Goal: Task Accomplishment & Management: Manage account settings

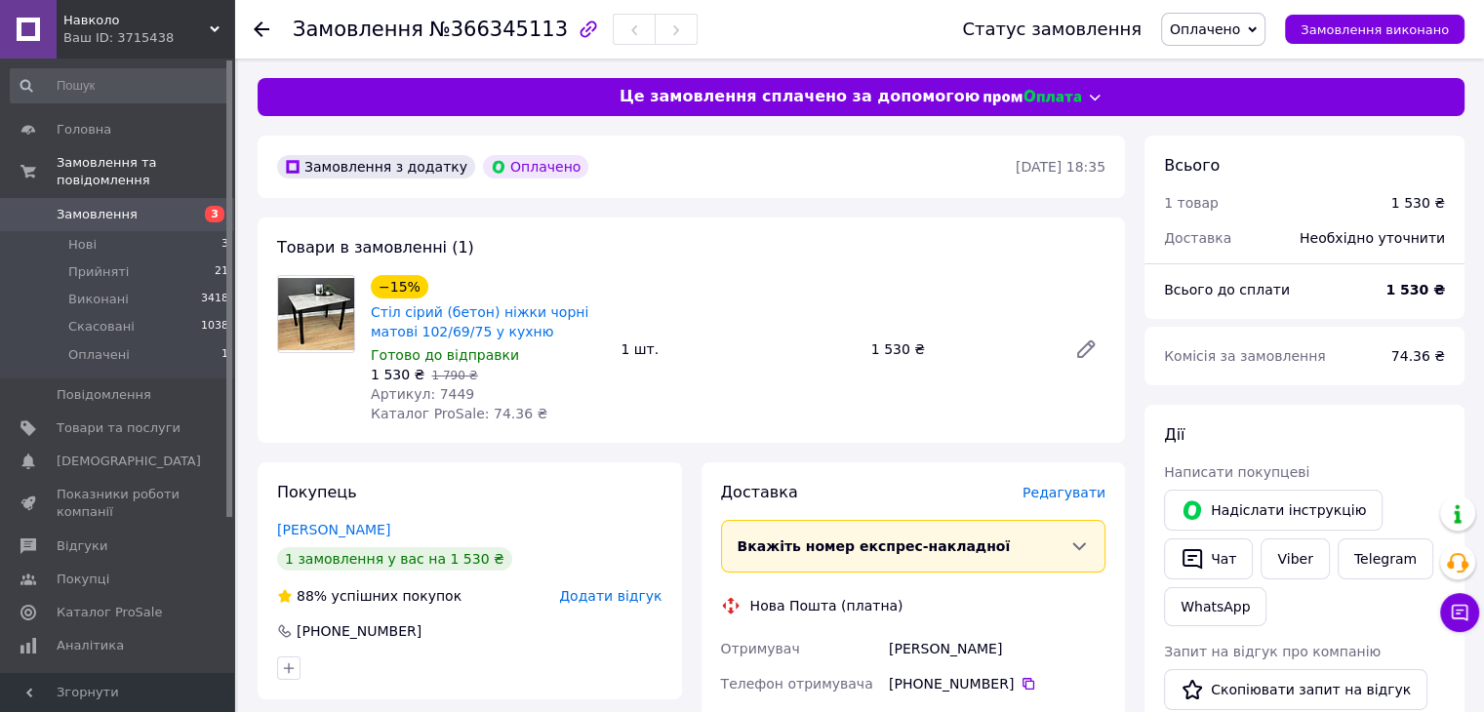
click at [1222, 36] on span "Оплачено" at bounding box center [1205, 29] width 70 height 16
click at [1229, 61] on li "Прийнято" at bounding box center [1213, 68] width 102 height 29
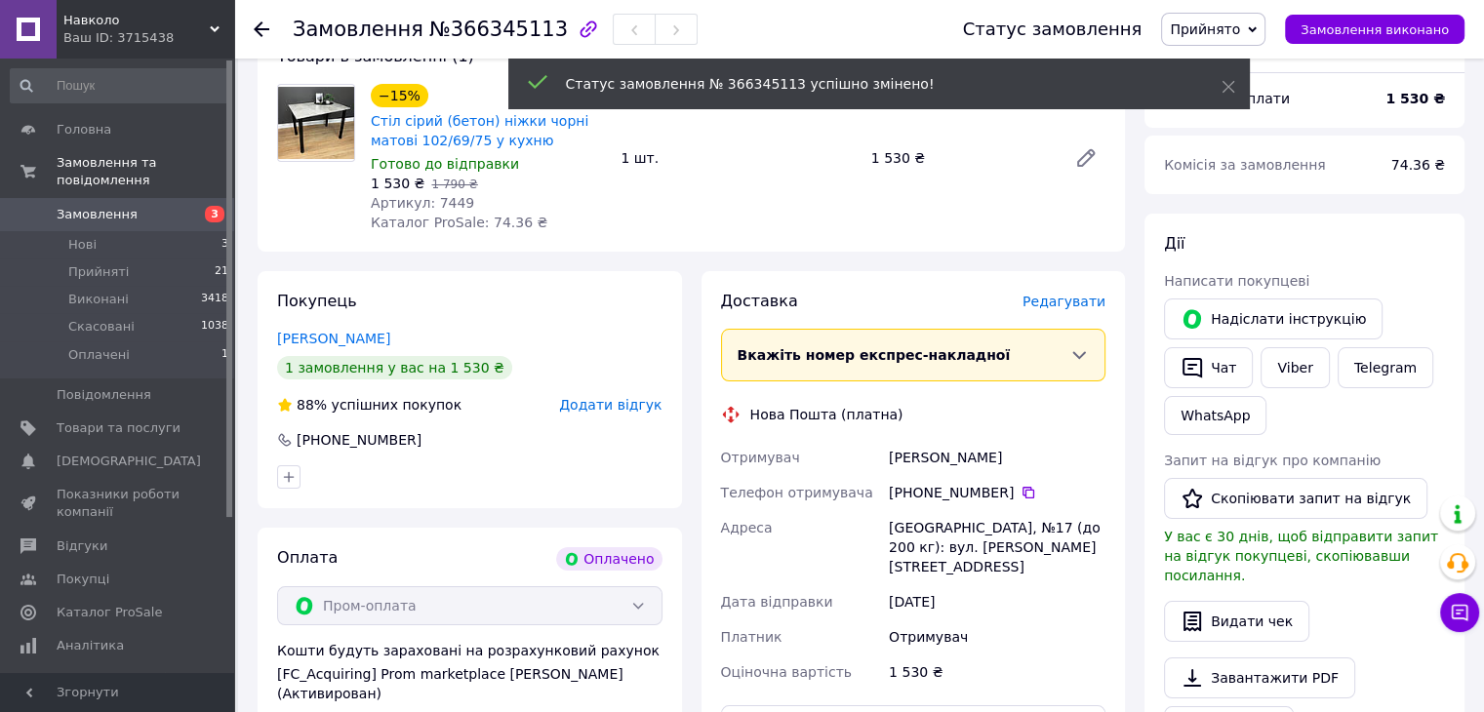
scroll to position [195, 0]
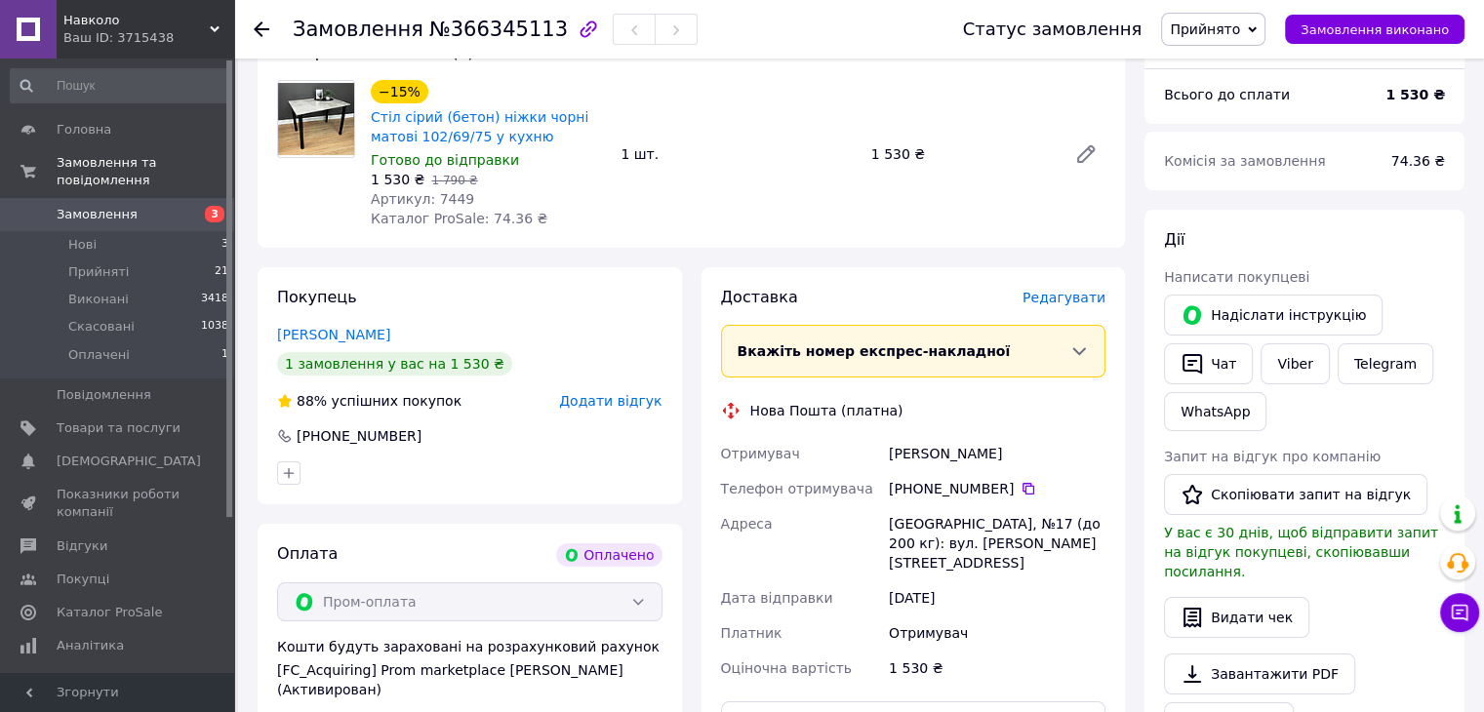
drag, startPoint x: 1019, startPoint y: 457, endPoint x: 874, endPoint y: 446, distance: 144.8
click at [874, 446] on div "Отримувач [PERSON_NAME] Телефон отримувача [PHONE_NUMBER]   [GEOGRAPHIC_DATA], …" at bounding box center [913, 561] width 393 height 250
copy div "Отримувач [PERSON_NAME]"
click at [1021, 490] on icon at bounding box center [1029, 489] width 16 height 16
drag, startPoint x: 945, startPoint y: 532, endPoint x: 1100, endPoint y: 556, distance: 157.1
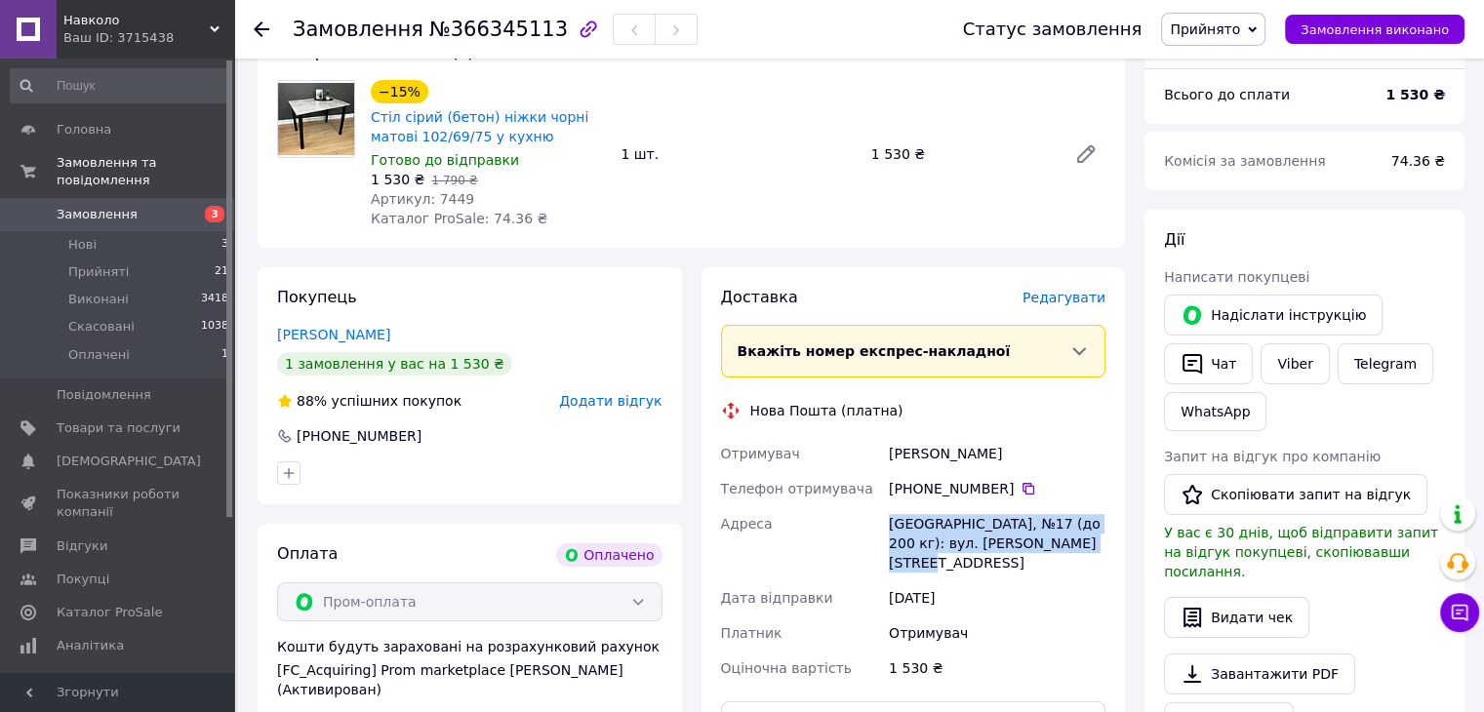
click at [1100, 556] on div "[GEOGRAPHIC_DATA], №17 (до 200 кг): вул. [PERSON_NAME][STREET_ADDRESS]" at bounding box center [997, 543] width 224 height 74
copy div "[GEOGRAPHIC_DATA], №17 (до 200 кг): вул. [PERSON_NAME][STREET_ADDRESS]"
drag, startPoint x: 473, startPoint y: 217, endPoint x: 507, endPoint y: 220, distance: 34.3
click at [507, 220] on span "Каталог ProSale: 74.36 ₴" at bounding box center [459, 219] width 177 height 16
copy span "74.36"
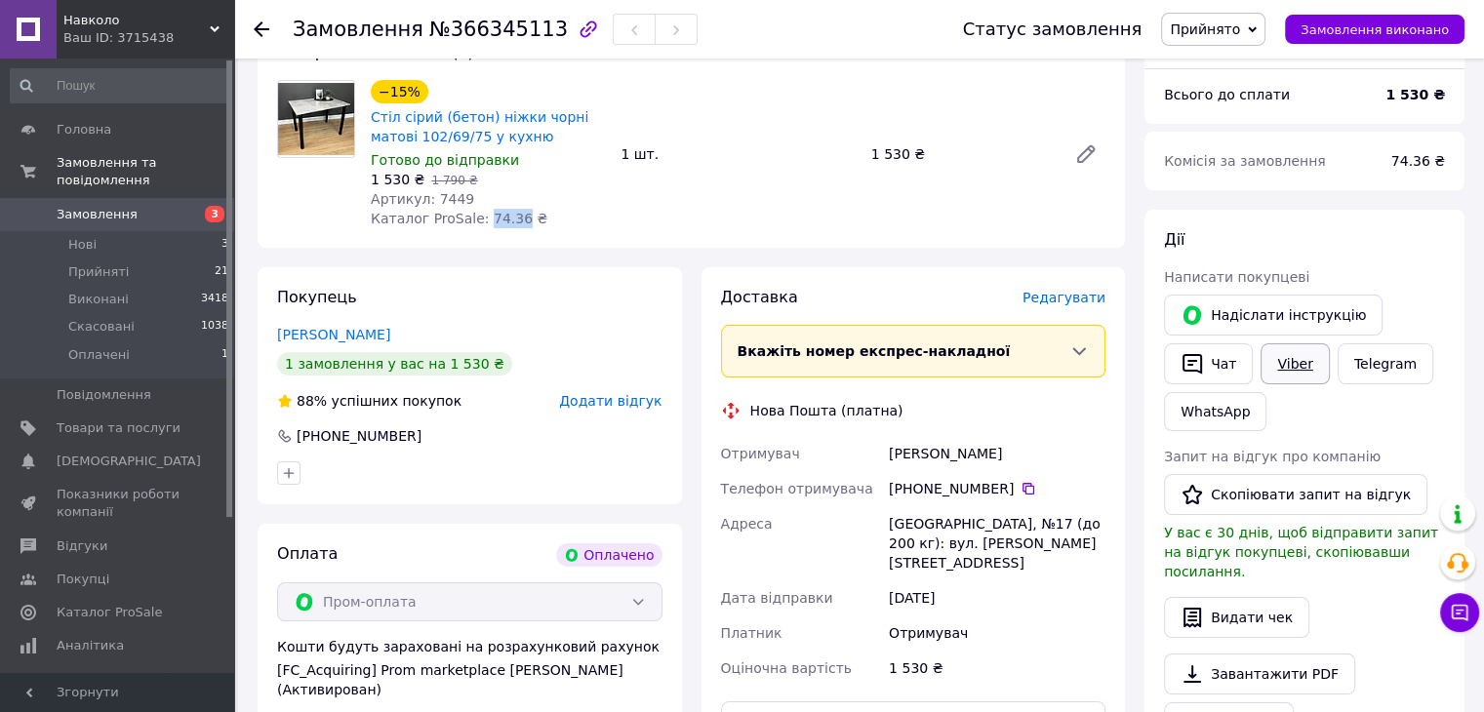
click at [1288, 361] on link "Viber" at bounding box center [1295, 364] width 68 height 41
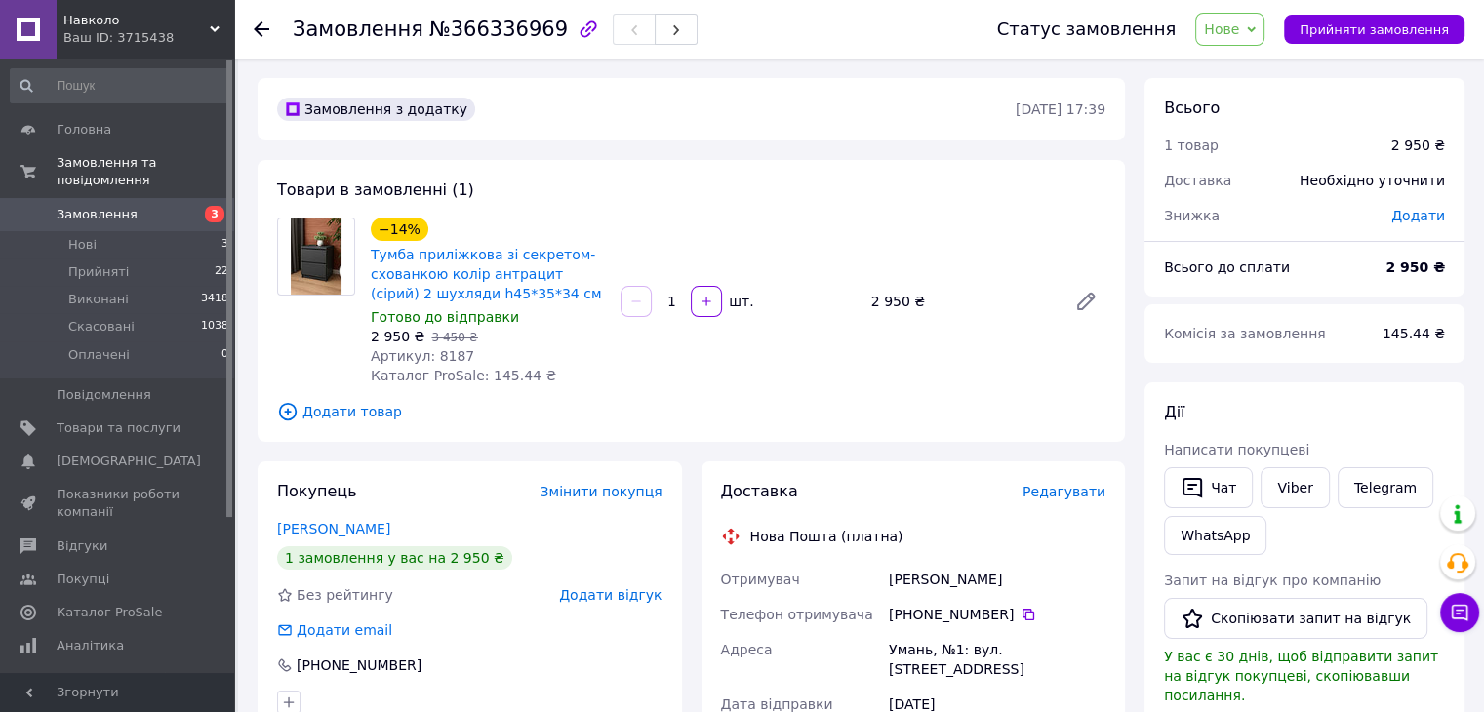
click at [1239, 32] on span "Нове" at bounding box center [1221, 29] width 35 height 16
click at [1251, 71] on li "Прийнято" at bounding box center [1241, 68] width 90 height 29
click at [1296, 495] on link "Viber" at bounding box center [1295, 487] width 68 height 41
click at [1288, 487] on link "Viber" at bounding box center [1295, 487] width 68 height 41
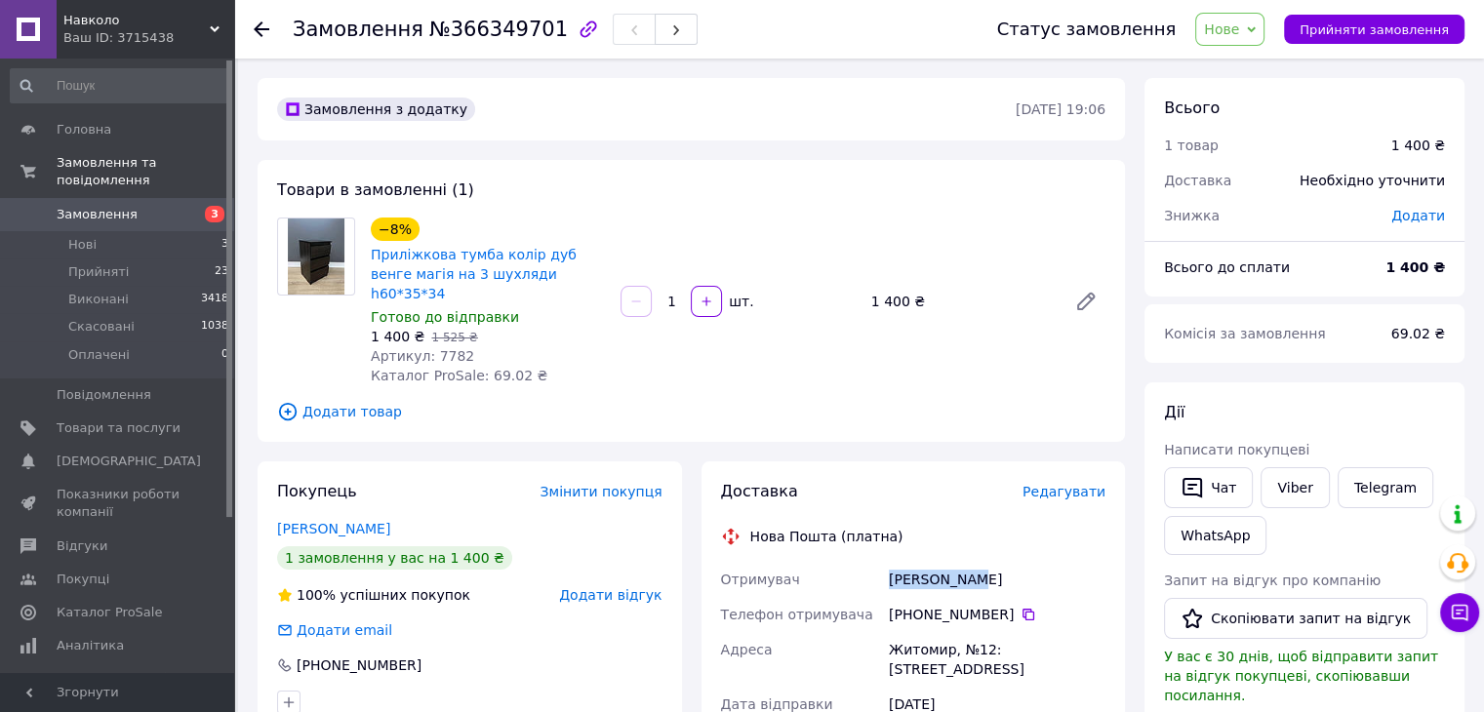
drag, startPoint x: 941, startPoint y: 565, endPoint x: 886, endPoint y: 564, distance: 54.7
click at [886, 564] on div "[PERSON_NAME]" at bounding box center [997, 579] width 224 height 35
drag, startPoint x: 475, startPoint y: 358, endPoint x: 506, endPoint y: 354, distance: 30.5
click at [506, 368] on span "Каталог ProSale: 69.02 ₴" at bounding box center [459, 376] width 177 height 16
copy span "69.02"
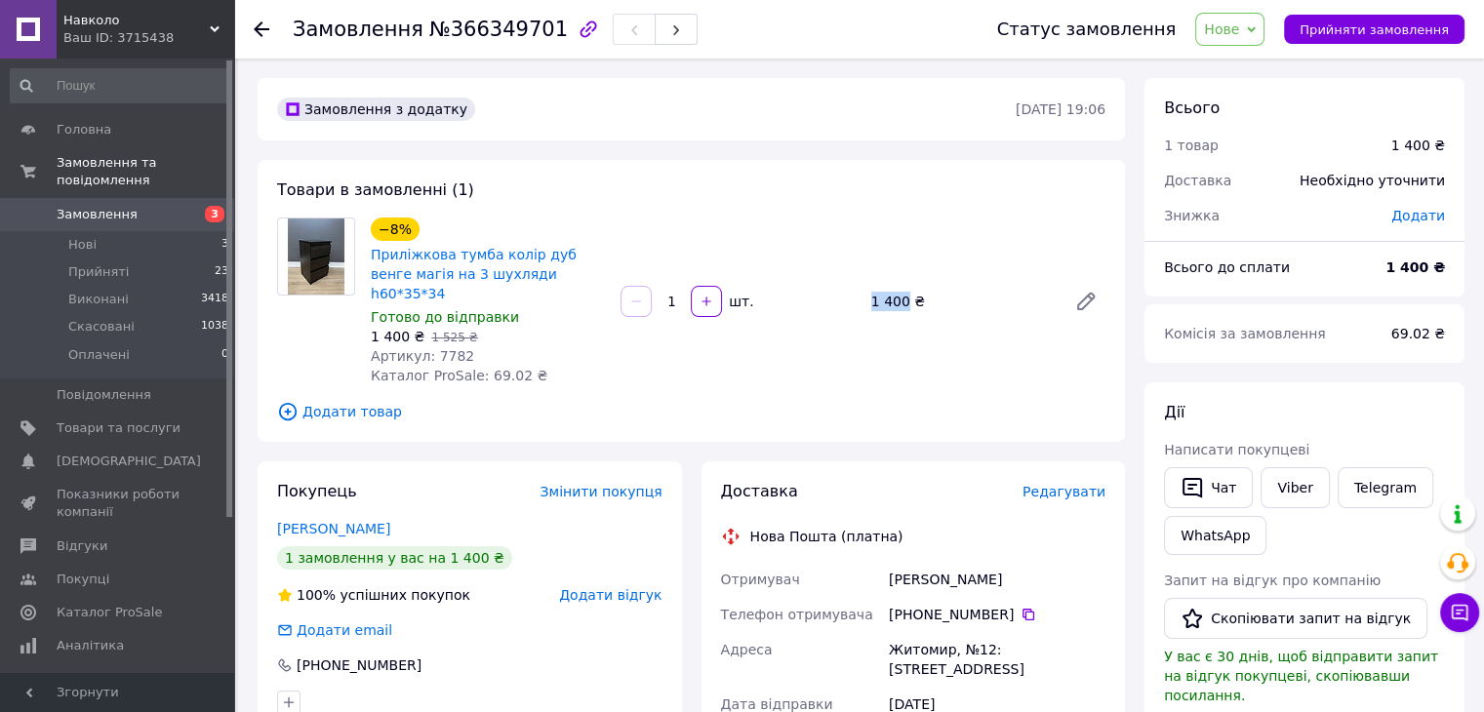
drag, startPoint x: 870, startPoint y: 292, endPoint x: 902, endPoint y: 296, distance: 31.5
click at [902, 296] on div "1 400 ₴" at bounding box center [961, 301] width 195 height 27
copy div "1 400"
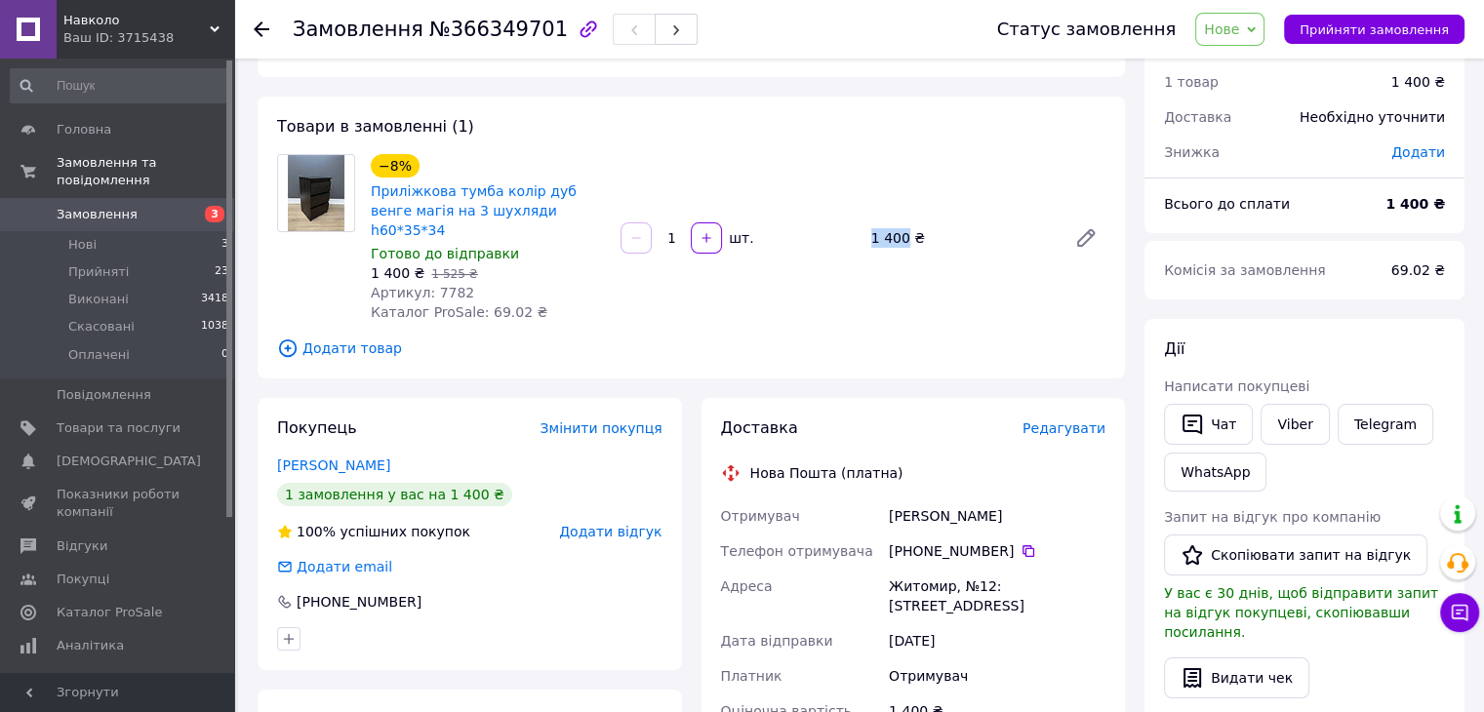
scroll to position [98, 0]
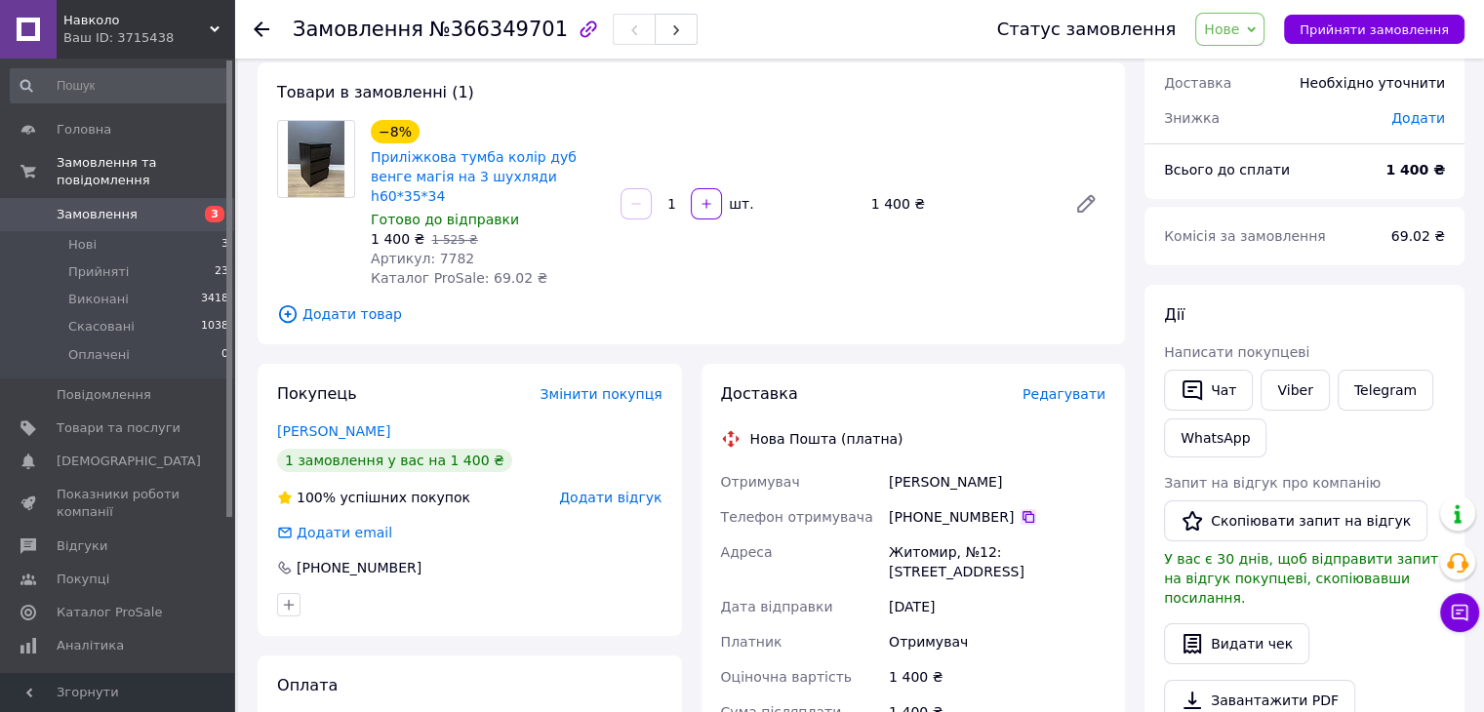
click at [1023, 511] on icon at bounding box center [1029, 517] width 12 height 12
drag, startPoint x: 980, startPoint y: 552, endPoint x: 882, endPoint y: 533, distance: 99.5
click at [882, 533] on div "Отримувач Заєць Роман Телефон отримувача +380 68 042 07 64   Адреса Житомир, №1…" at bounding box center [913, 642] width 393 height 355
copy div "Адреса Житомир, №12: площа Смолянська, 3"
drag, startPoint x: 461, startPoint y: 239, endPoint x: 429, endPoint y: 239, distance: 31.2
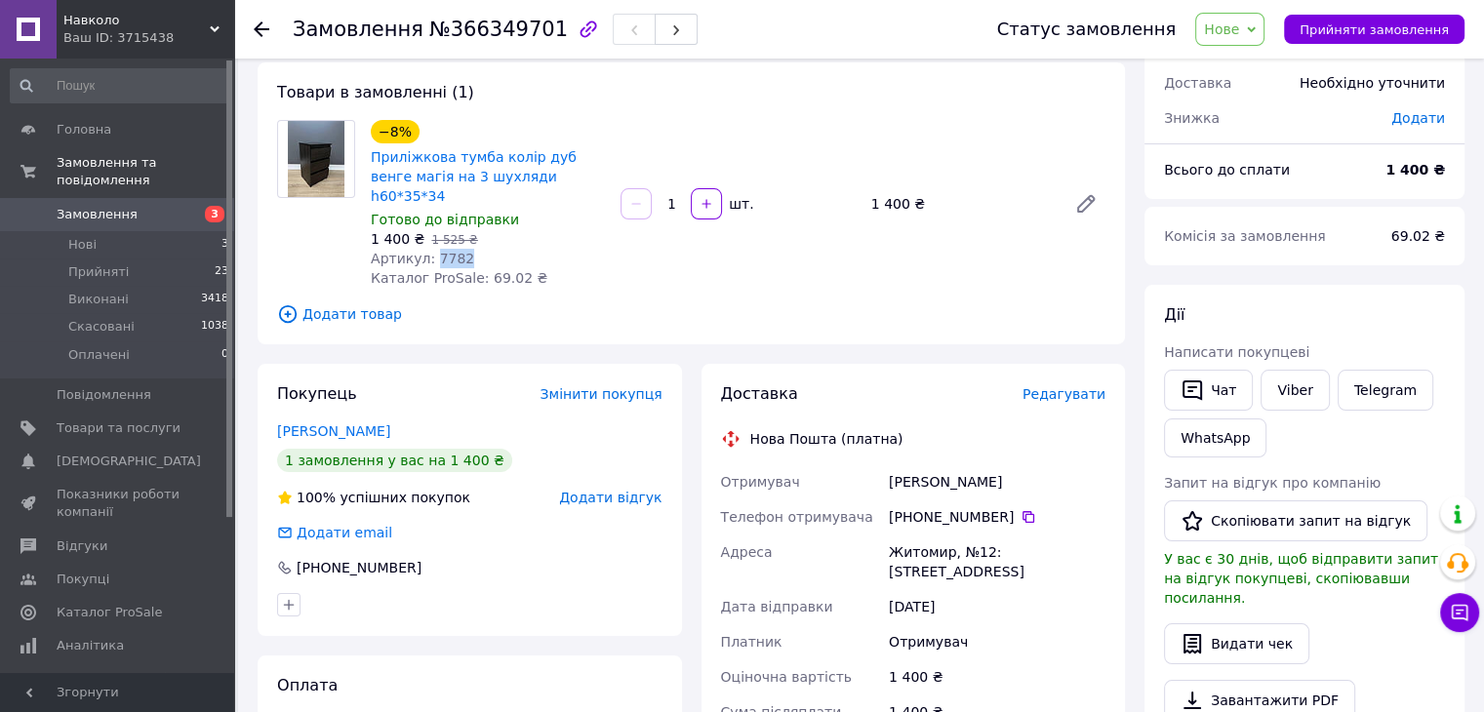
click at [429, 249] on div "Артикул: 7782" at bounding box center [488, 259] width 234 height 20
copy span "7782"
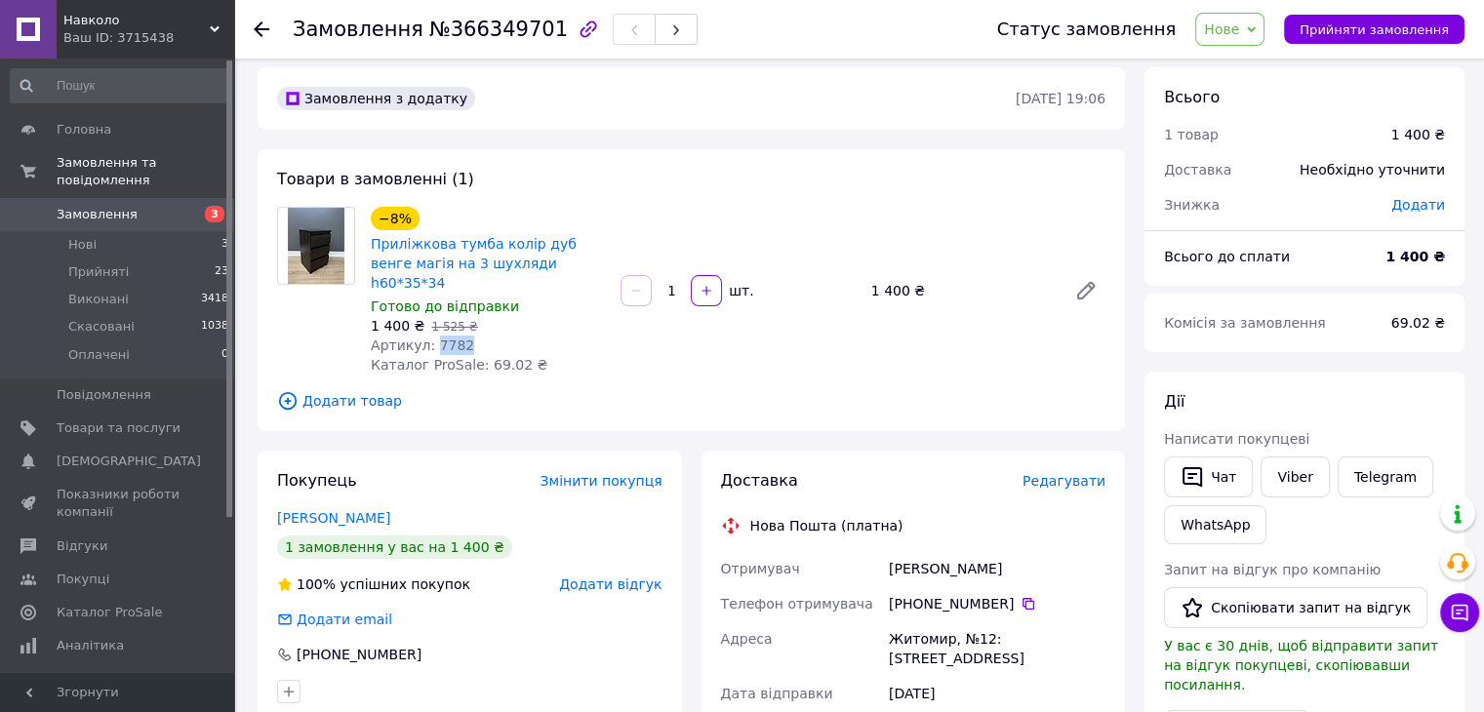
scroll to position [0, 0]
